Goal: Information Seeking & Learning: Check status

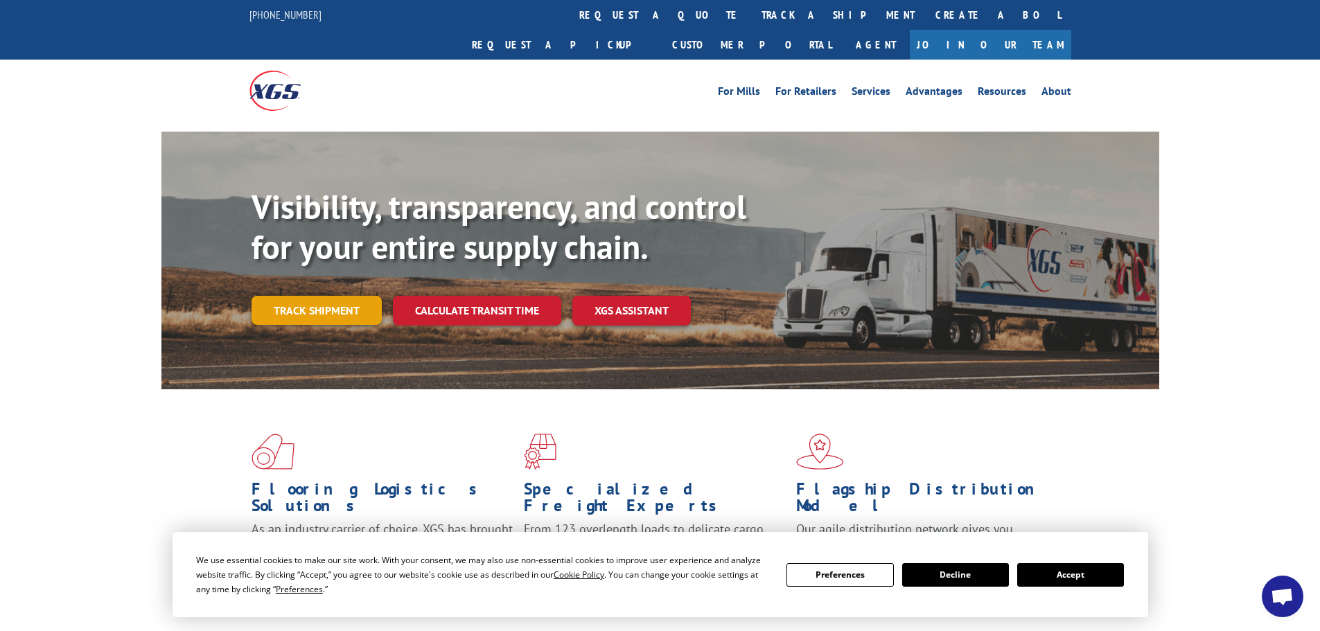
click at [322, 296] on link "Track shipment" at bounding box center [317, 310] width 130 height 29
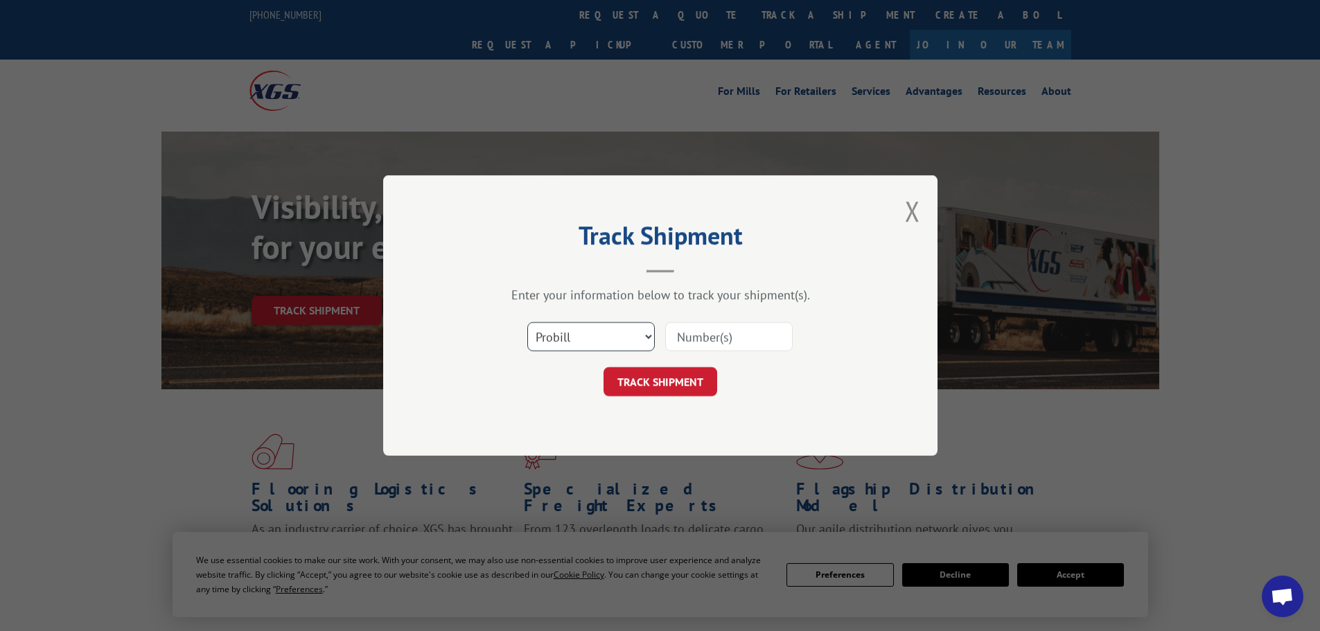
click at [605, 338] on select "Select category... Probill BOL PO" at bounding box center [591, 336] width 128 height 29
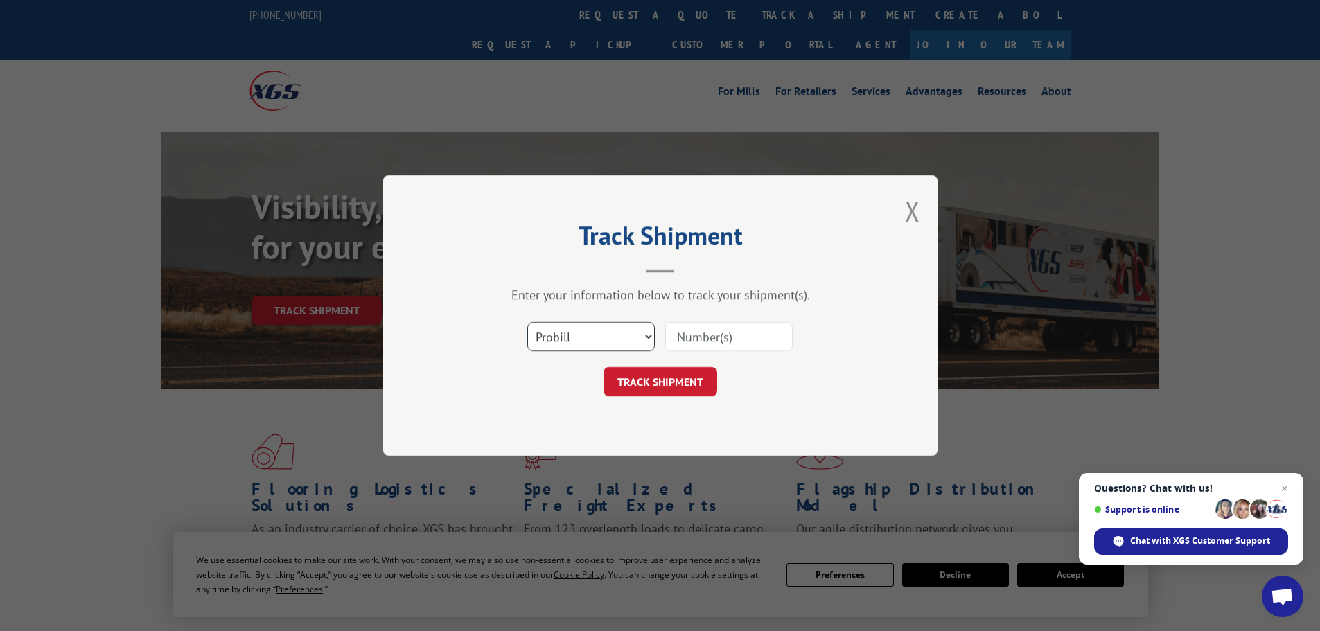
select select "bol"
click at [527, 322] on select "Select category... Probill BOL PO" at bounding box center [591, 336] width 128 height 29
click at [701, 340] on input at bounding box center [729, 336] width 128 height 29
paste input "5999495"
type input "5999495"
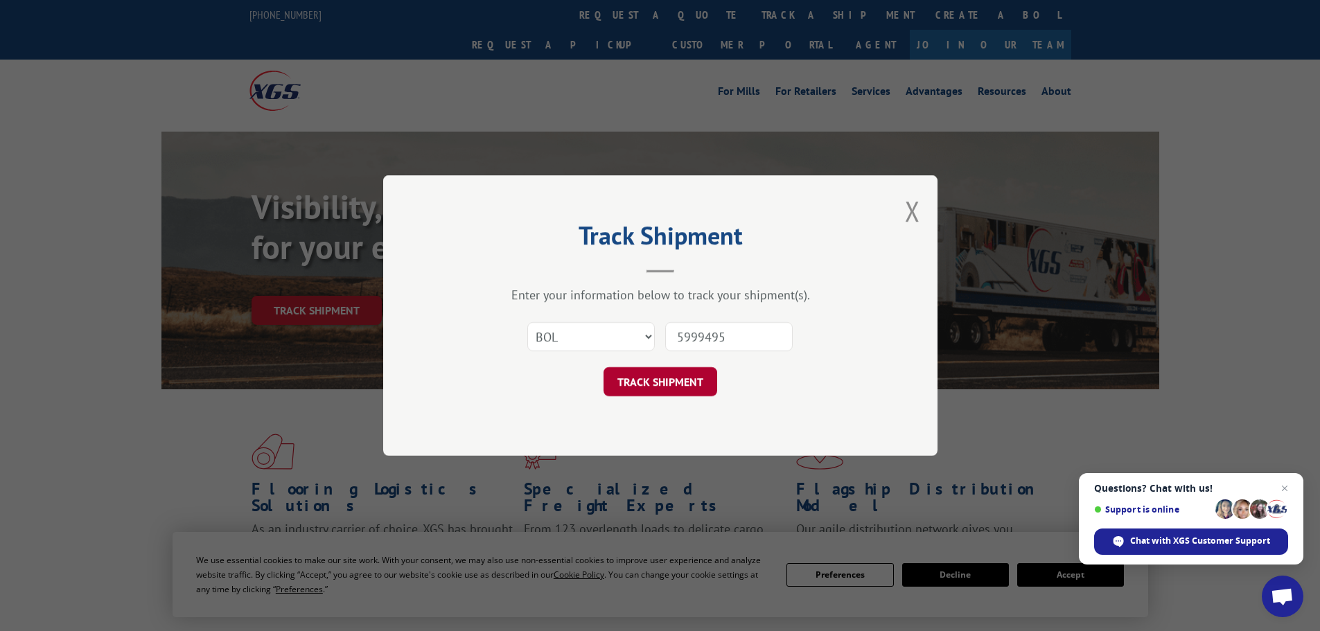
click at [663, 384] on button "TRACK SHIPMENT" at bounding box center [661, 381] width 114 height 29
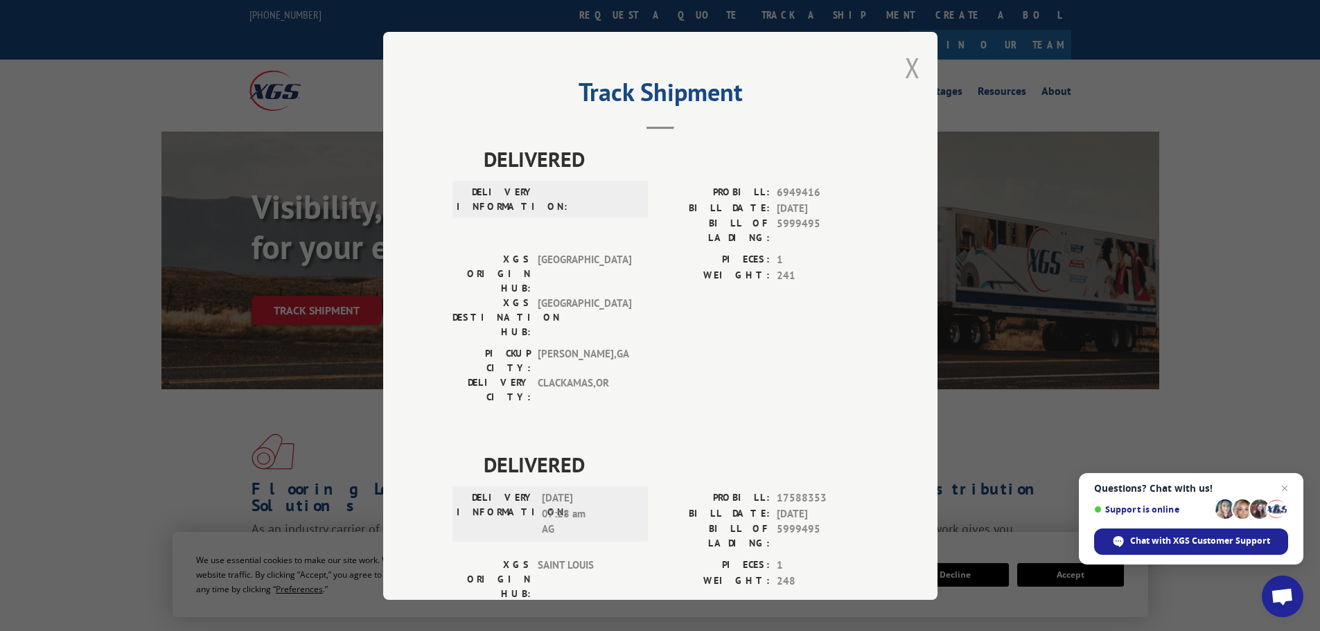
click at [905, 69] on button "Close modal" at bounding box center [912, 67] width 15 height 37
